Goal: Information Seeking & Learning: Learn about a topic

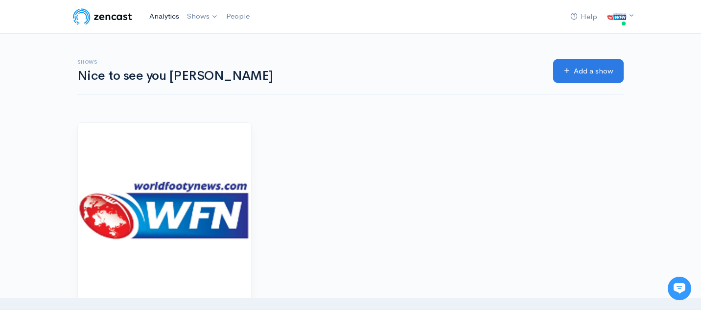
click at [165, 16] on link "Analytics" at bounding box center [164, 16] width 38 height 21
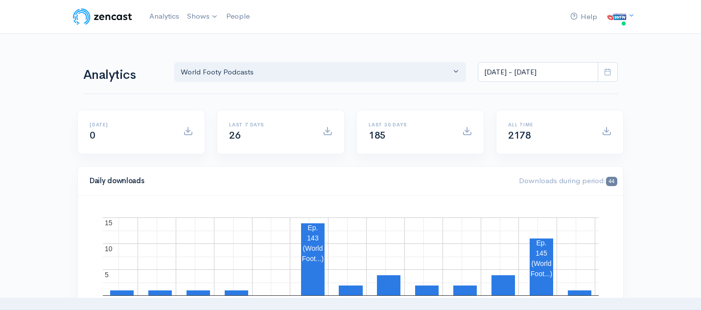
click at [605, 69] on icon at bounding box center [607, 71] width 7 height 7
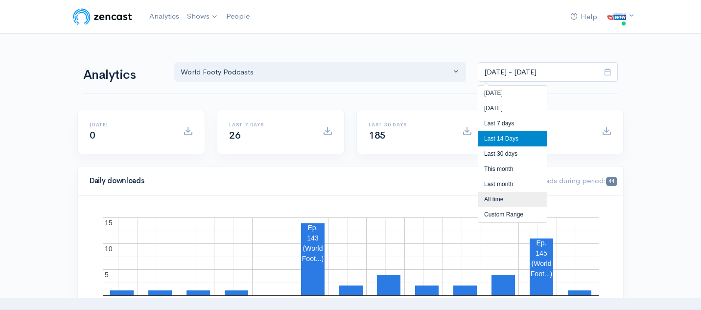
click at [516, 197] on li "All time" at bounding box center [513, 199] width 69 height 15
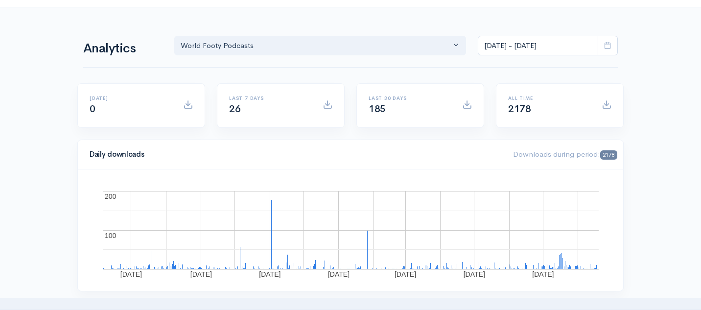
scroll to position [20, 0]
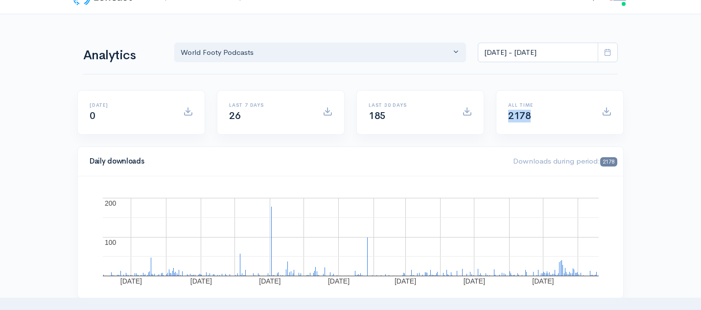
drag, startPoint x: 509, startPoint y: 118, endPoint x: 533, endPoint y: 119, distance: 23.5
click at [533, 119] on div "All time 2178" at bounding box center [550, 112] width 94 height 20
copy span "2178"
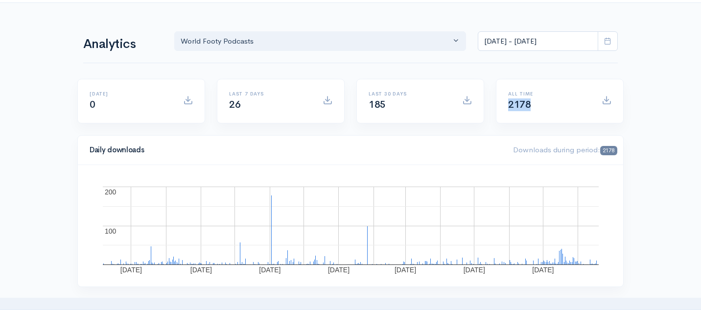
scroll to position [0, 0]
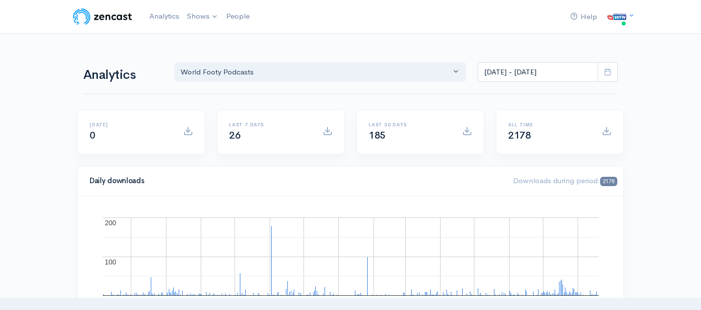
click at [608, 71] on icon at bounding box center [607, 71] width 7 height 7
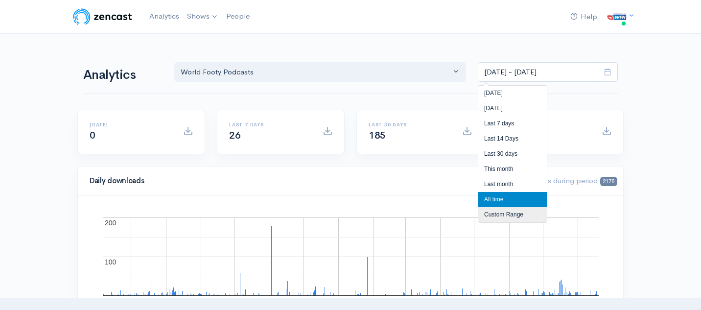
click at [509, 217] on li "Custom Range" at bounding box center [513, 214] width 69 height 15
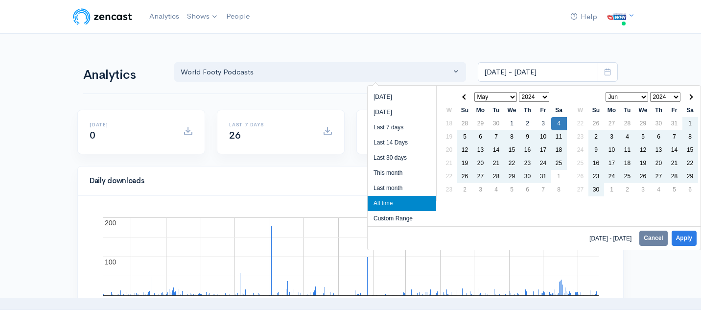
click at [663, 97] on select "2024 2025" at bounding box center [666, 97] width 31 height 10
click at [688, 97] on span at bounding box center [690, 96] width 5 height 5
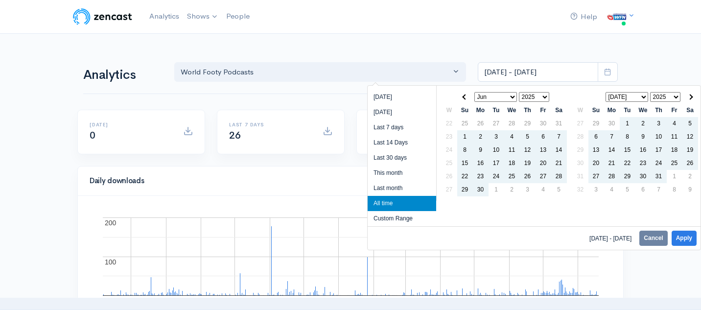
click at [688, 97] on span at bounding box center [690, 96] width 5 height 5
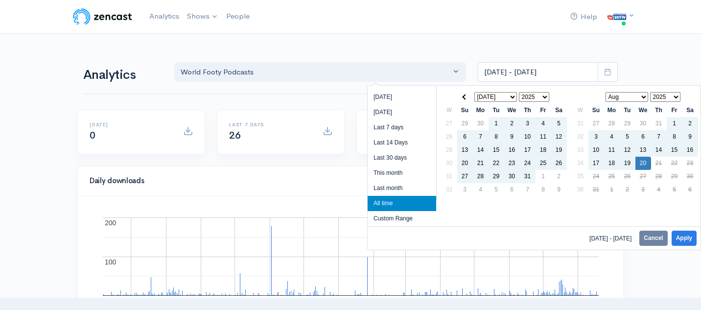
click at [688, 97] on th at bounding box center [691, 97] width 16 height 13
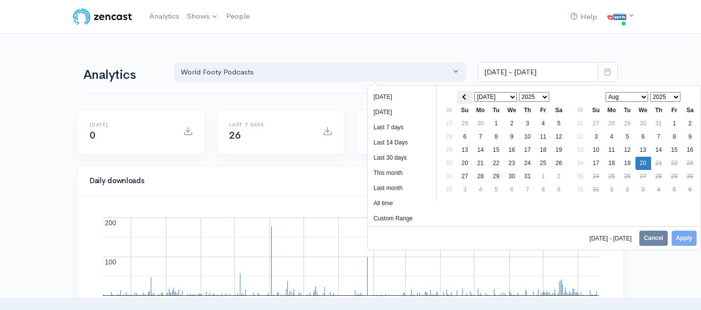
click at [466, 98] on span at bounding box center [464, 96] width 5 height 5
click at [466, 98] on th at bounding box center [466, 97] width 16 height 13
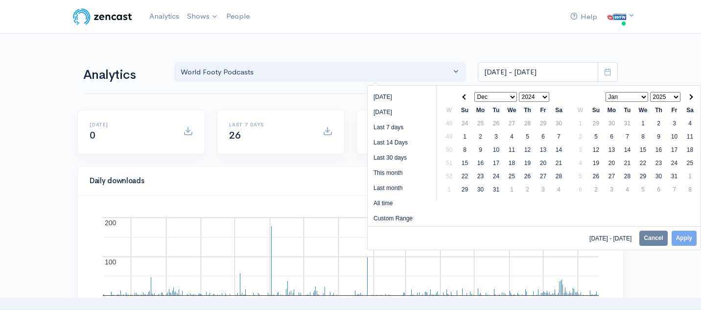
click at [466, 98] on th at bounding box center [466, 97] width 16 height 13
click at [605, 72] on icon at bounding box center [607, 71] width 7 height 7
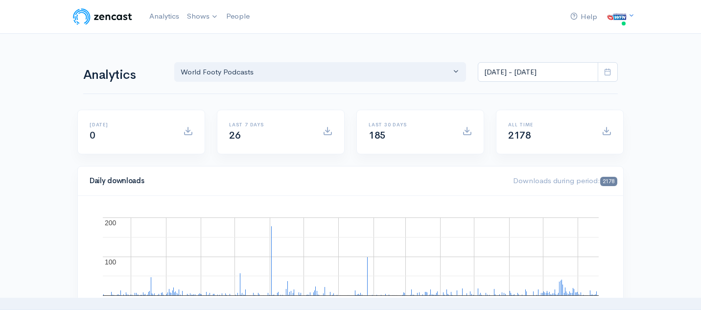
click at [606, 75] on icon at bounding box center [607, 71] width 7 height 7
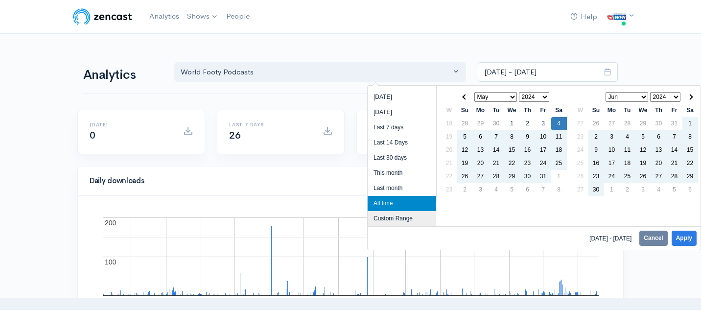
click at [403, 217] on li "Custom Range" at bounding box center [402, 218] width 69 height 15
click at [692, 99] on th at bounding box center [691, 97] width 16 height 13
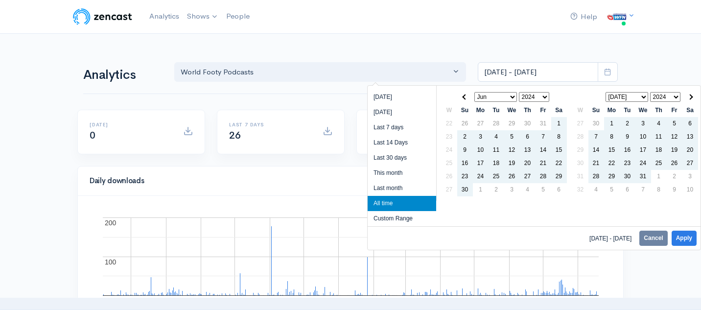
click at [692, 99] on th at bounding box center [691, 97] width 16 height 13
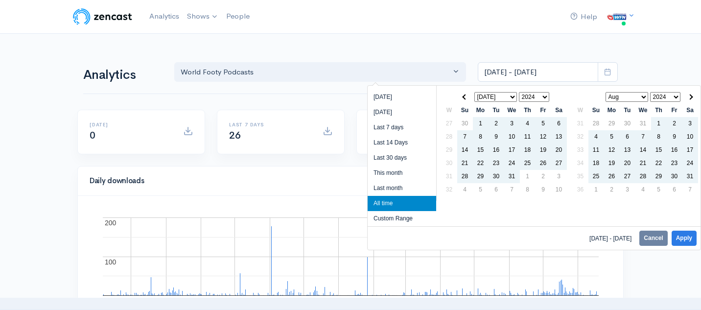
click at [692, 99] on th at bounding box center [691, 97] width 16 height 13
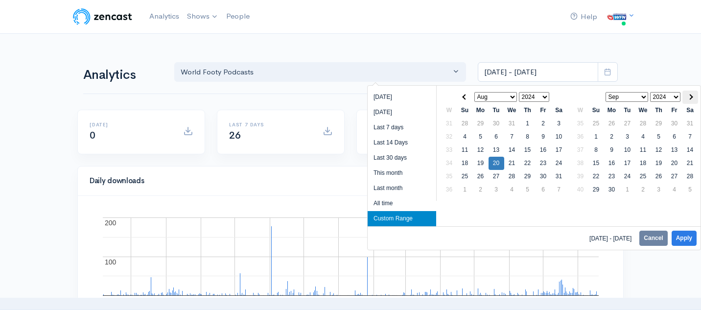
click at [689, 96] on span at bounding box center [690, 96] width 5 height 5
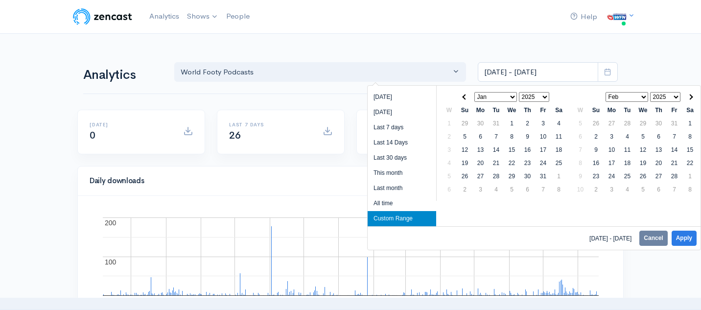
click at [689, 96] on span at bounding box center [690, 96] width 5 height 5
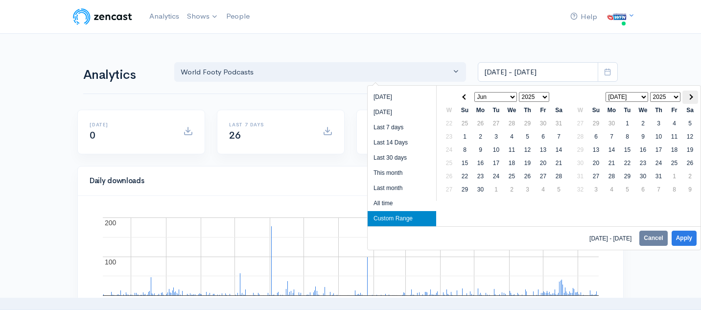
click at [689, 96] on span at bounding box center [690, 96] width 5 height 5
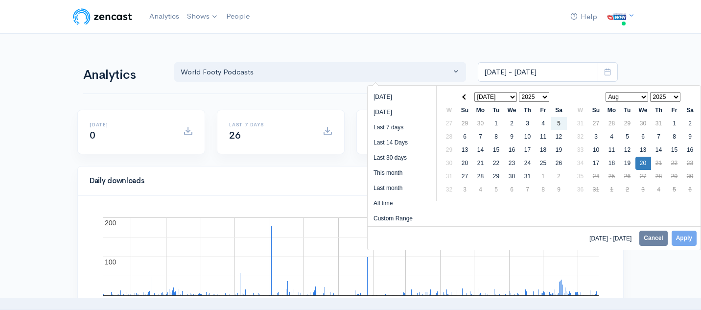
click at [532, 96] on select "2024 2025" at bounding box center [534, 97] width 31 height 10
click at [467, 97] on span at bounding box center [464, 96] width 5 height 5
click at [607, 75] on icon at bounding box center [607, 71] width 7 height 7
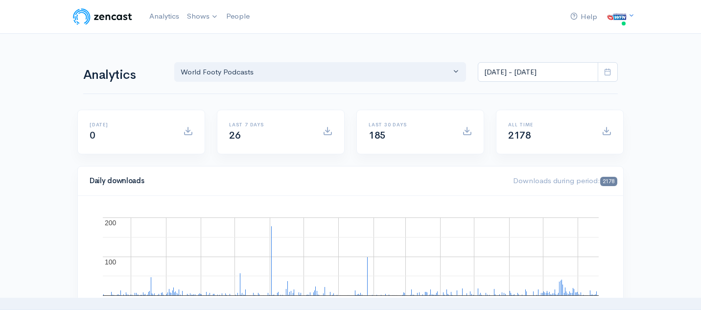
click at [610, 74] on icon at bounding box center [607, 71] width 7 height 7
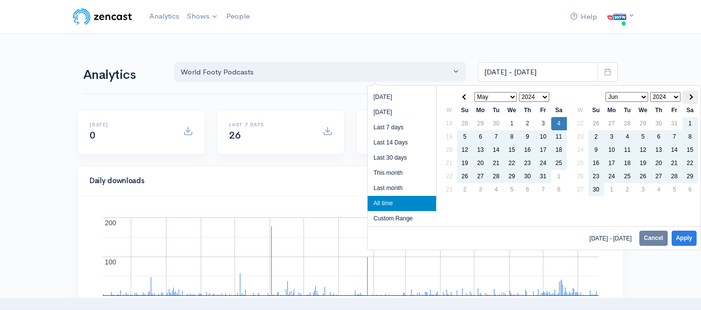
click at [693, 99] on th at bounding box center [691, 97] width 16 height 13
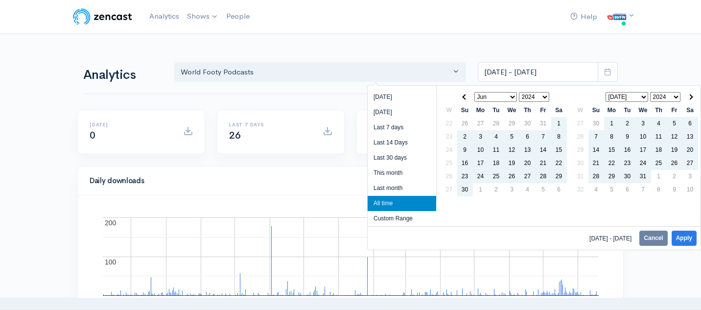
click at [693, 99] on th at bounding box center [691, 97] width 16 height 13
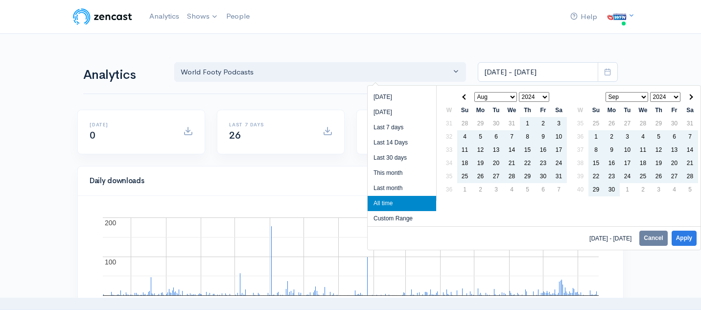
click at [693, 99] on th at bounding box center [691, 97] width 16 height 13
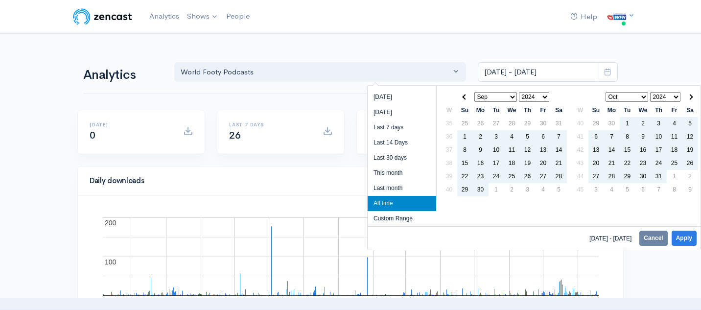
click at [693, 99] on th at bounding box center [691, 97] width 16 height 13
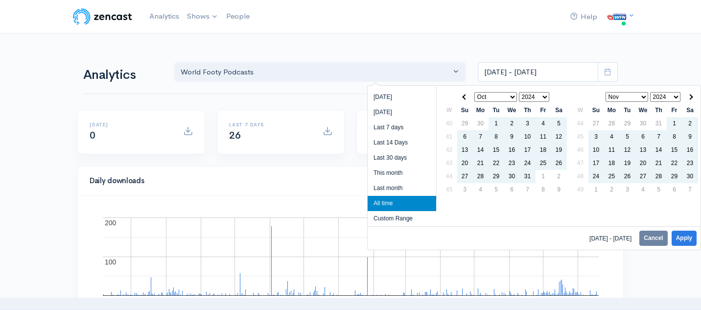
click at [693, 99] on th at bounding box center [691, 97] width 16 height 13
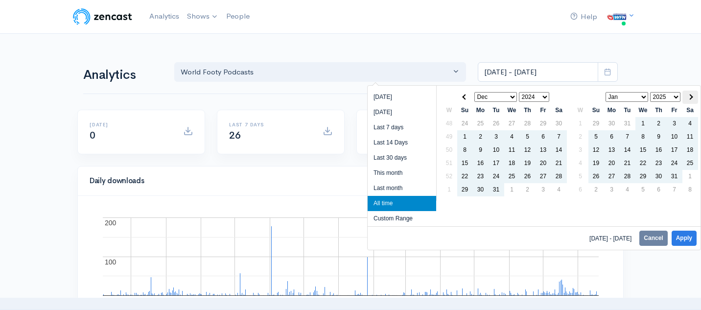
click at [690, 99] on span at bounding box center [690, 96] width 5 height 5
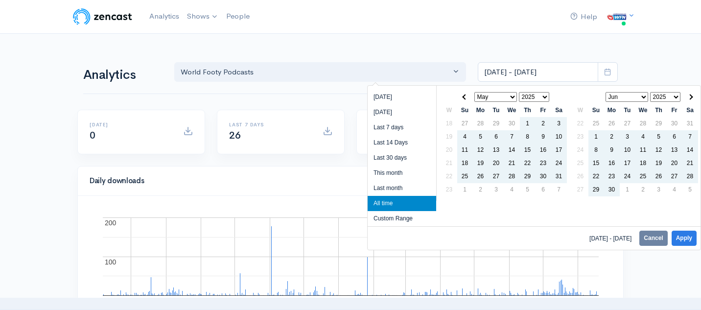
click at [690, 99] on span at bounding box center [690, 96] width 5 height 5
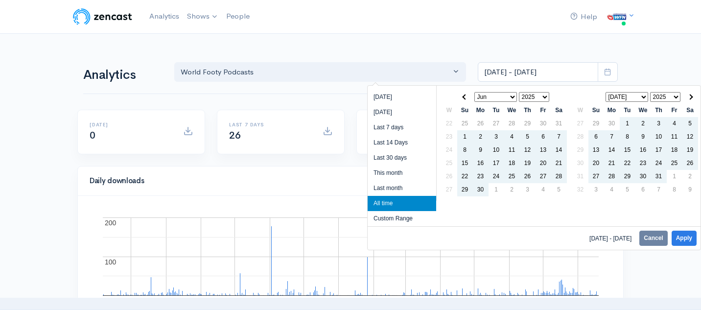
click at [690, 99] on span at bounding box center [690, 96] width 5 height 5
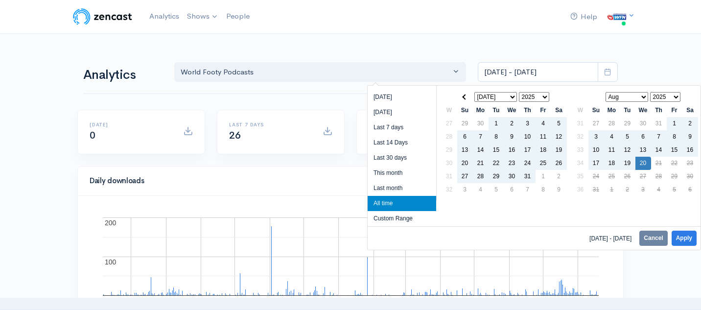
click at [690, 99] on th at bounding box center [691, 97] width 16 height 13
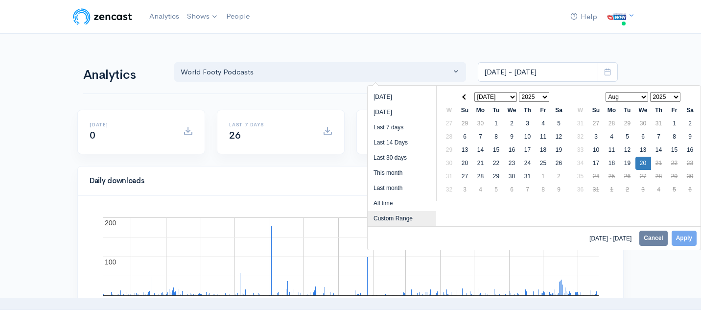
click at [406, 219] on li "Custom Range" at bounding box center [402, 218] width 69 height 15
click at [410, 217] on li "Custom Range" at bounding box center [402, 218] width 69 height 15
click at [407, 221] on li "Custom Range" at bounding box center [402, 218] width 69 height 15
click at [394, 219] on li "Custom Range" at bounding box center [402, 218] width 69 height 15
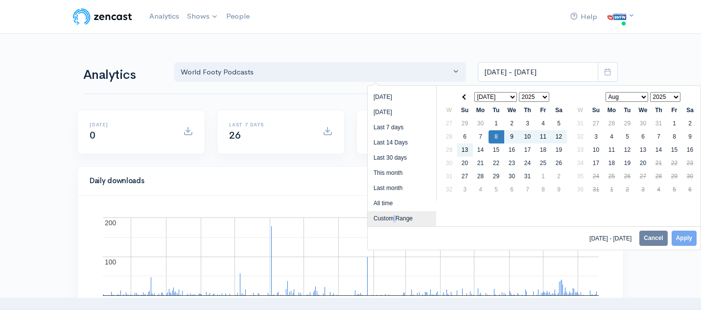
click at [392, 221] on li "Custom Range" at bounding box center [402, 218] width 69 height 15
click at [393, 217] on li "Custom Range" at bounding box center [402, 218] width 69 height 15
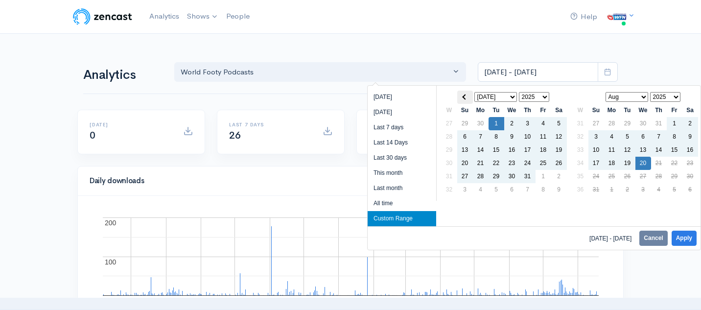
click at [463, 102] on th at bounding box center [466, 97] width 16 height 13
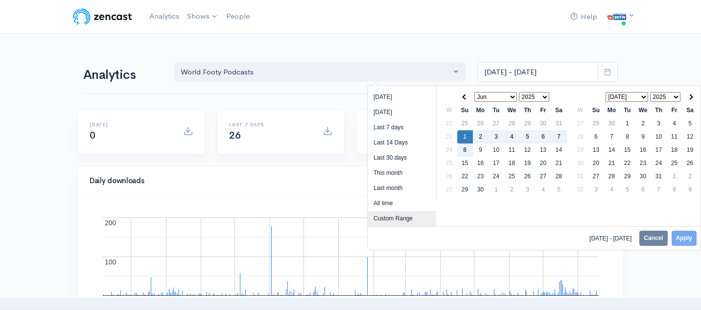
click at [414, 212] on li "Custom Range" at bounding box center [402, 218] width 69 height 15
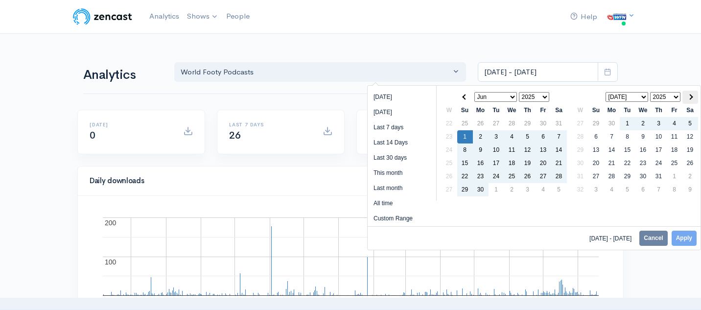
click at [690, 99] on span at bounding box center [690, 96] width 5 height 5
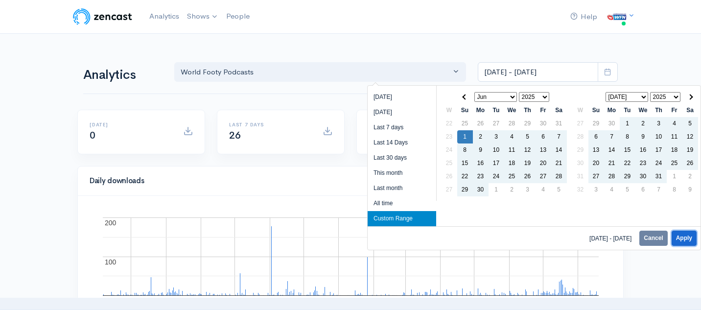
click at [685, 241] on button "Apply" at bounding box center [684, 238] width 25 height 15
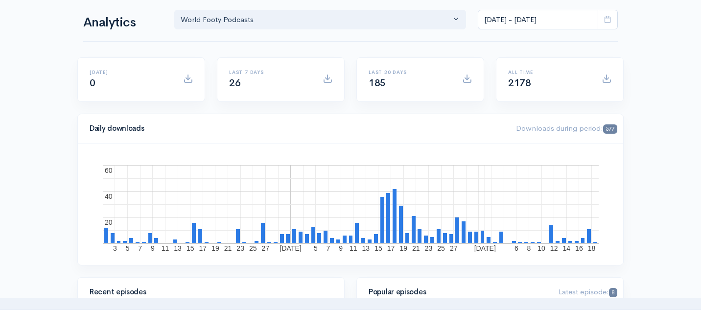
scroll to position [15, 0]
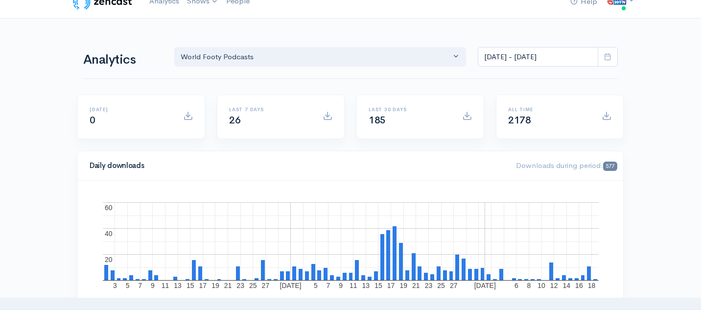
click at [605, 53] on icon at bounding box center [607, 56] width 7 height 7
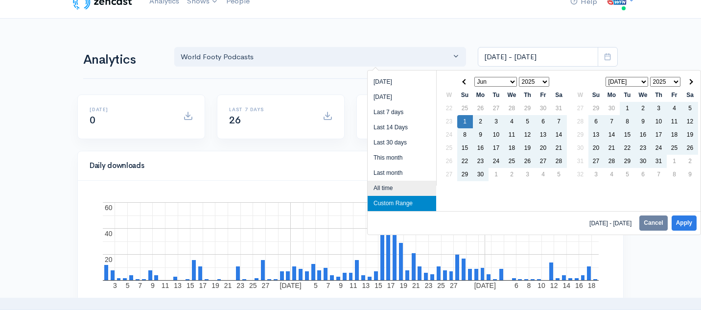
click at [406, 186] on li "All time" at bounding box center [402, 188] width 69 height 15
type input "[DATE] - [DATE]"
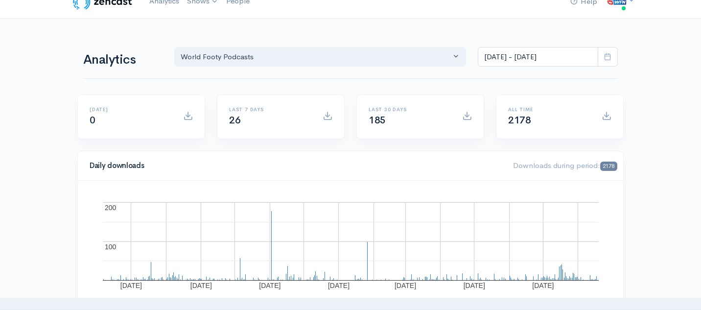
scroll to position [0, 0]
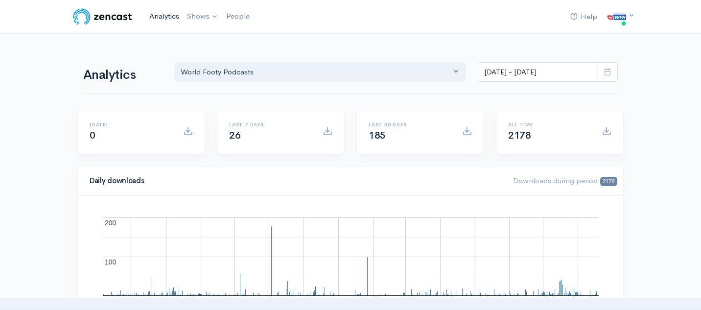
click at [160, 12] on link "Analytics" at bounding box center [164, 16] width 38 height 21
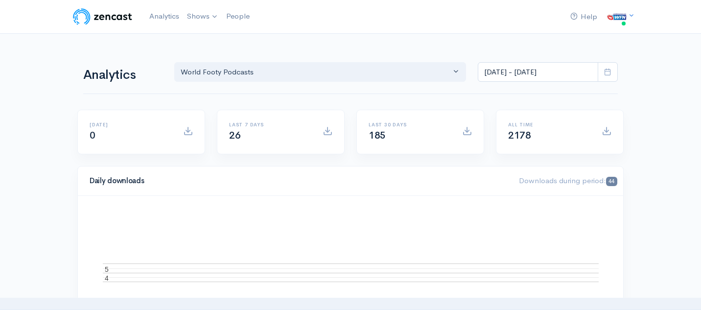
click at [611, 72] on icon at bounding box center [607, 71] width 7 height 7
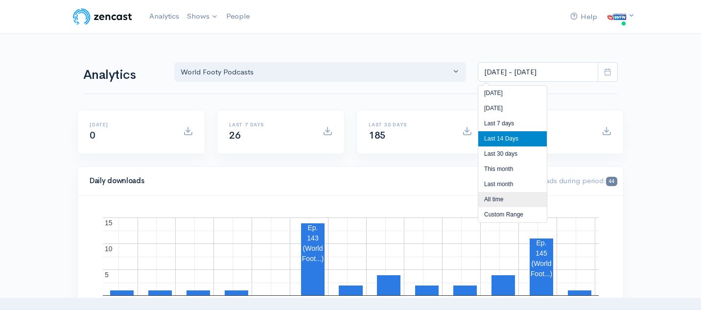
click at [515, 203] on li "All time" at bounding box center [513, 199] width 69 height 15
type input "[DATE] - [DATE]"
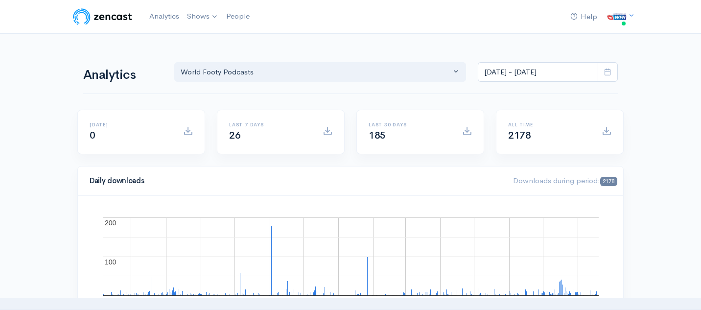
click at [121, 16] on img at bounding box center [103, 17] width 62 height 20
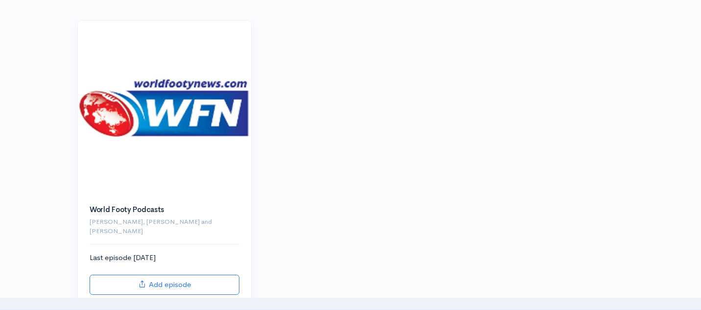
scroll to position [107, 0]
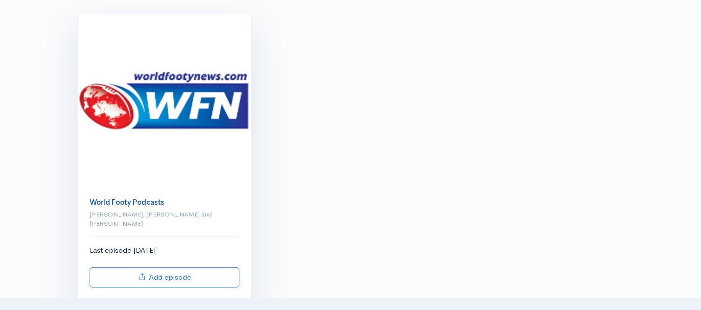
click at [151, 201] on link "World Footy Podcasts" at bounding box center [127, 201] width 74 height 9
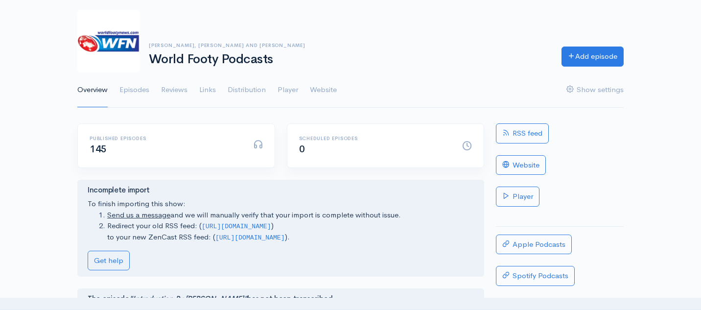
scroll to position [71, 0]
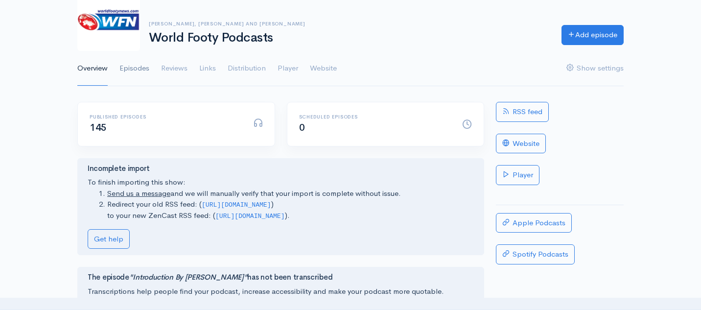
click at [139, 68] on link "Episodes" at bounding box center [135, 68] width 30 height 35
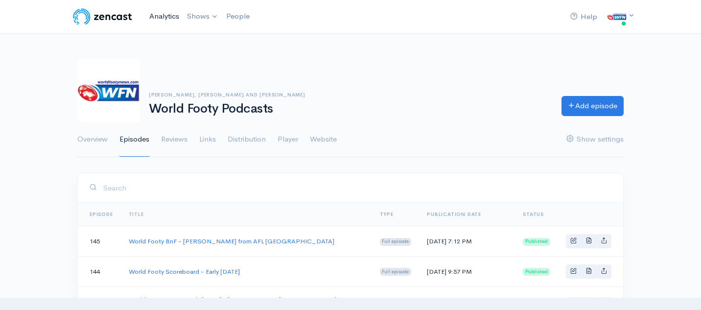
click at [155, 15] on link "Analytics" at bounding box center [164, 16] width 38 height 21
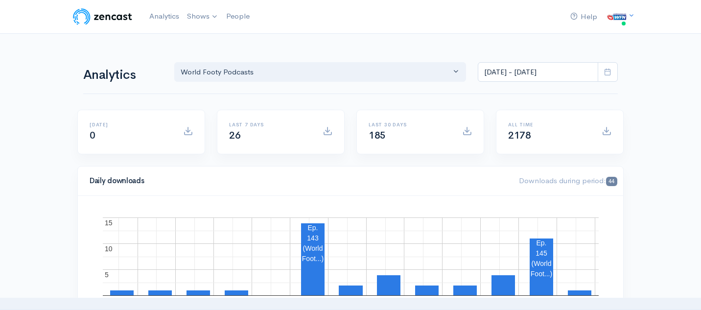
click at [608, 72] on icon at bounding box center [607, 71] width 7 height 7
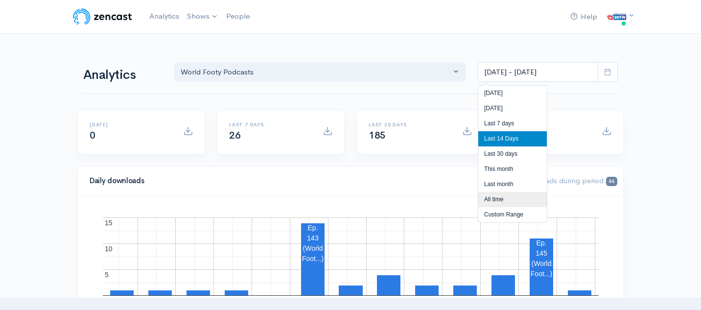
click at [508, 200] on li "All time" at bounding box center [513, 199] width 69 height 15
type input "[DATE] - [DATE]"
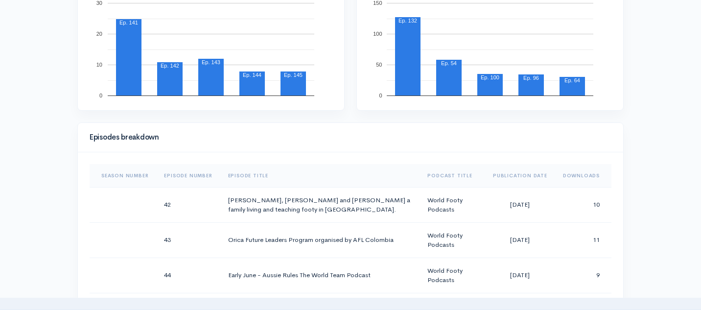
scroll to position [391, 0]
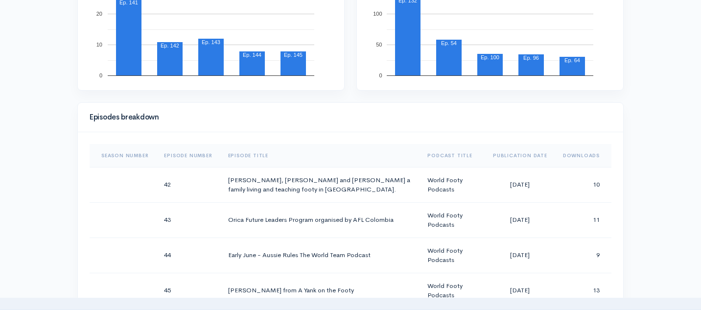
click at [580, 159] on th "Downloads" at bounding box center [584, 156] width 56 height 24
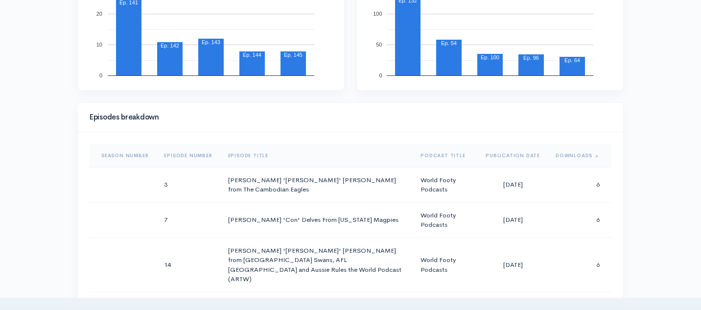
click at [580, 159] on th "Downloads" at bounding box center [580, 156] width 64 height 24
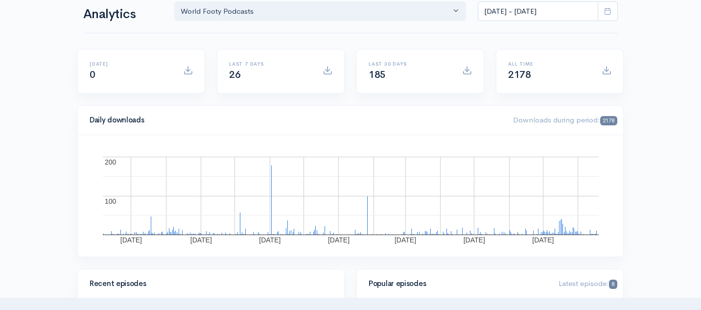
scroll to position [34, 0]
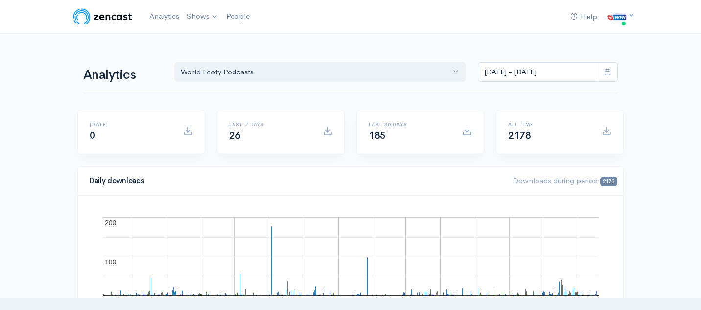
click at [610, 69] on icon at bounding box center [607, 71] width 7 height 7
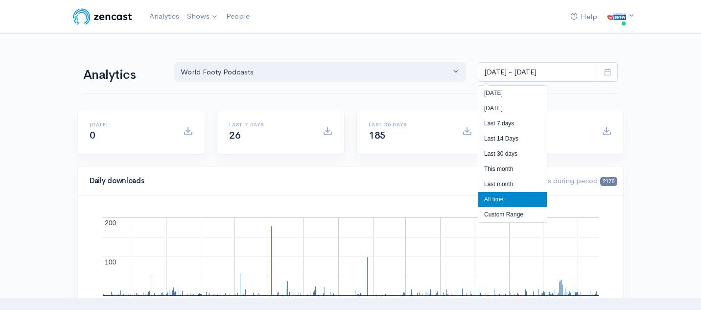
click at [518, 201] on li "All time" at bounding box center [513, 199] width 69 height 15
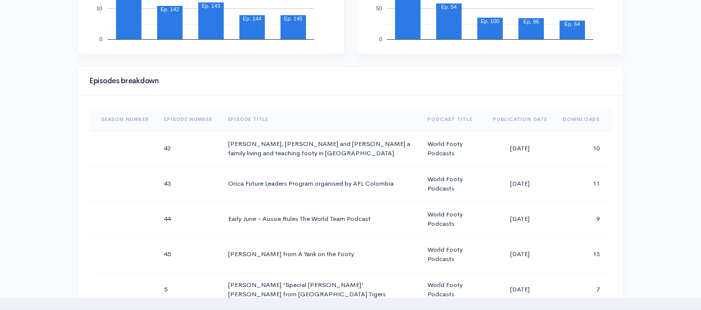
click at [584, 121] on th "Downloads" at bounding box center [584, 120] width 56 height 24
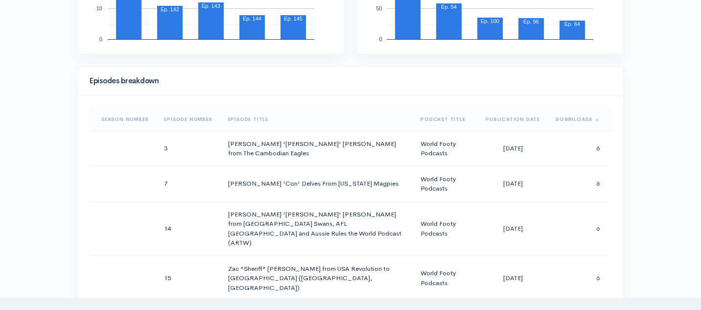
click at [584, 121] on th "Downloads" at bounding box center [580, 120] width 64 height 24
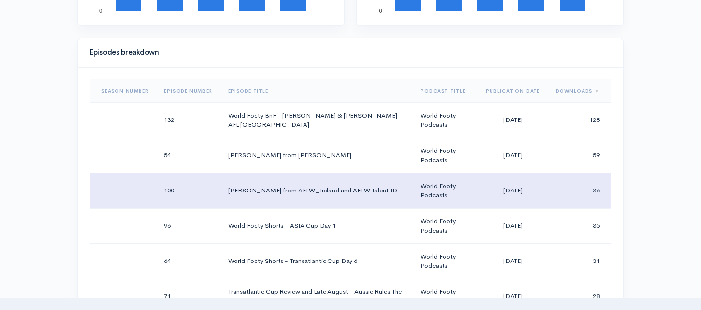
scroll to position [435, 0]
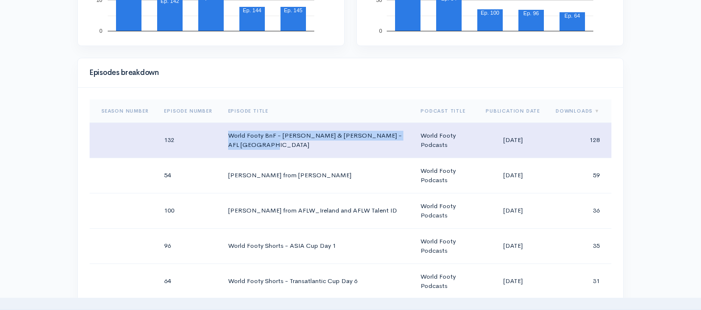
drag, startPoint x: 268, startPoint y: 145, endPoint x: 223, endPoint y: 137, distance: 45.7
click at [223, 137] on td "World Footy BnF - [PERSON_NAME] & [PERSON_NAME] - AFL [GEOGRAPHIC_DATA]" at bounding box center [316, 139] width 193 height 35
copy td "World Footy BnF - [PERSON_NAME] & [PERSON_NAME] - AFL [GEOGRAPHIC_DATA]"
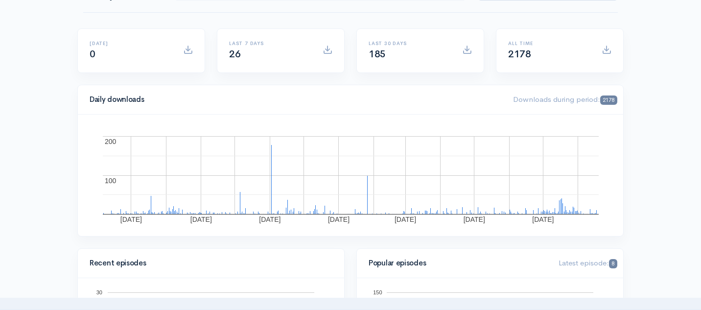
scroll to position [0, 0]
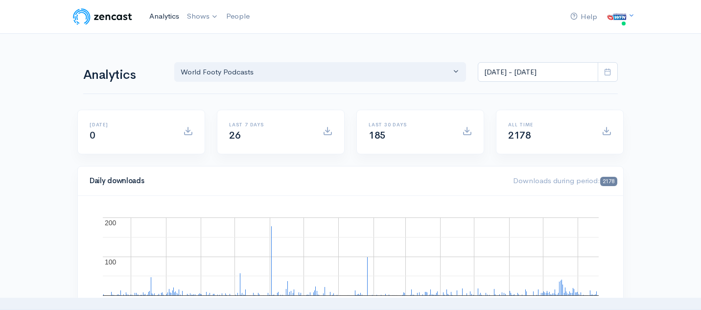
click at [166, 18] on link "Analytics" at bounding box center [164, 16] width 38 height 21
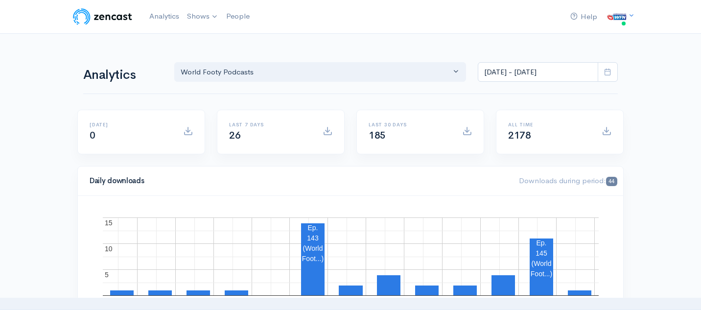
click at [603, 74] on span at bounding box center [608, 72] width 20 height 20
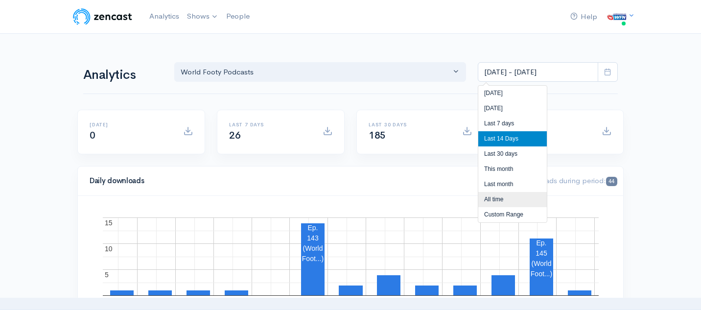
click at [509, 199] on li "All time" at bounding box center [513, 199] width 69 height 15
type input "[DATE] - [DATE]"
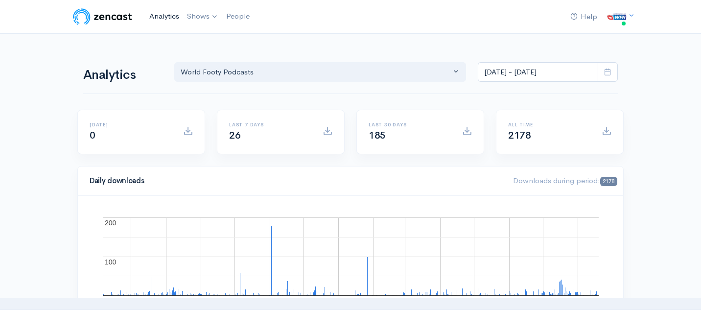
click at [169, 20] on link "Analytics" at bounding box center [164, 16] width 38 height 21
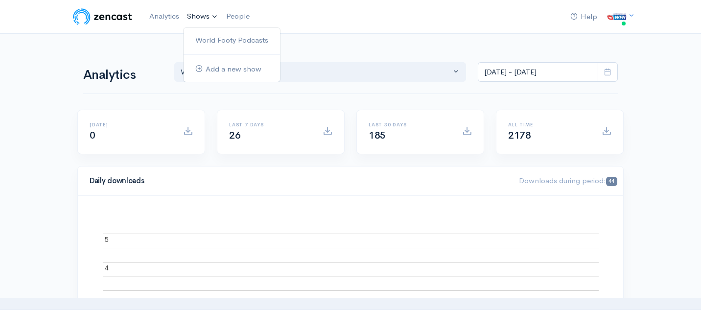
click at [201, 14] on link "Shows" at bounding box center [202, 17] width 39 height 22
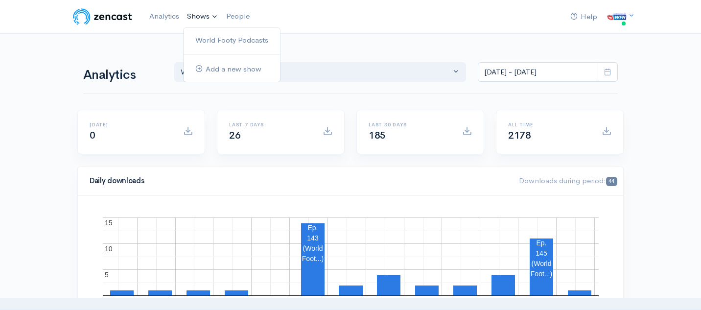
click at [118, 18] on img at bounding box center [103, 17] width 62 height 20
